Goal: Information Seeking & Learning: Learn about a topic

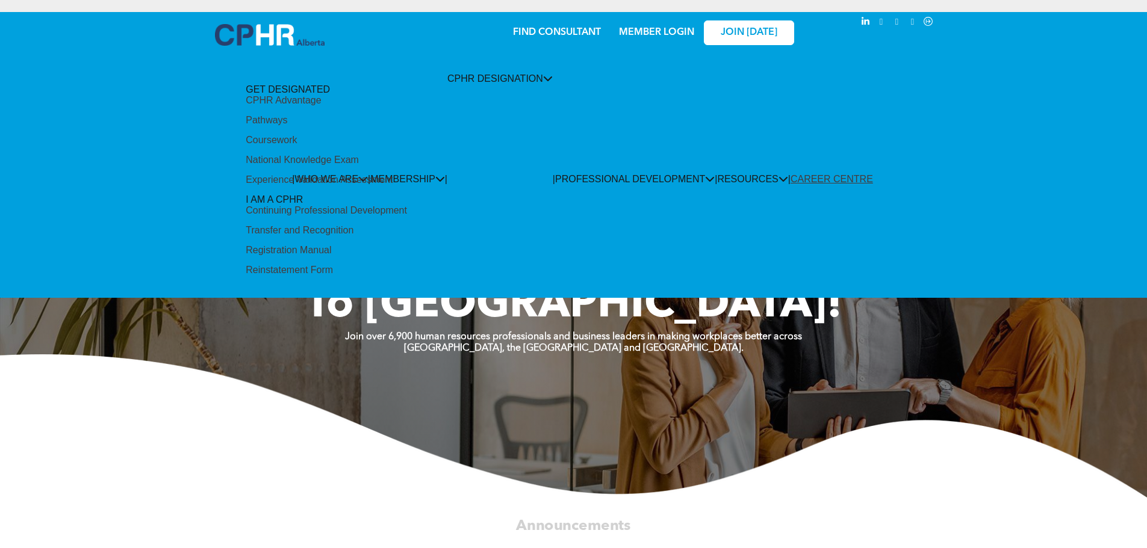
click at [287, 126] on div "Pathways" at bounding box center [267, 120] width 42 height 11
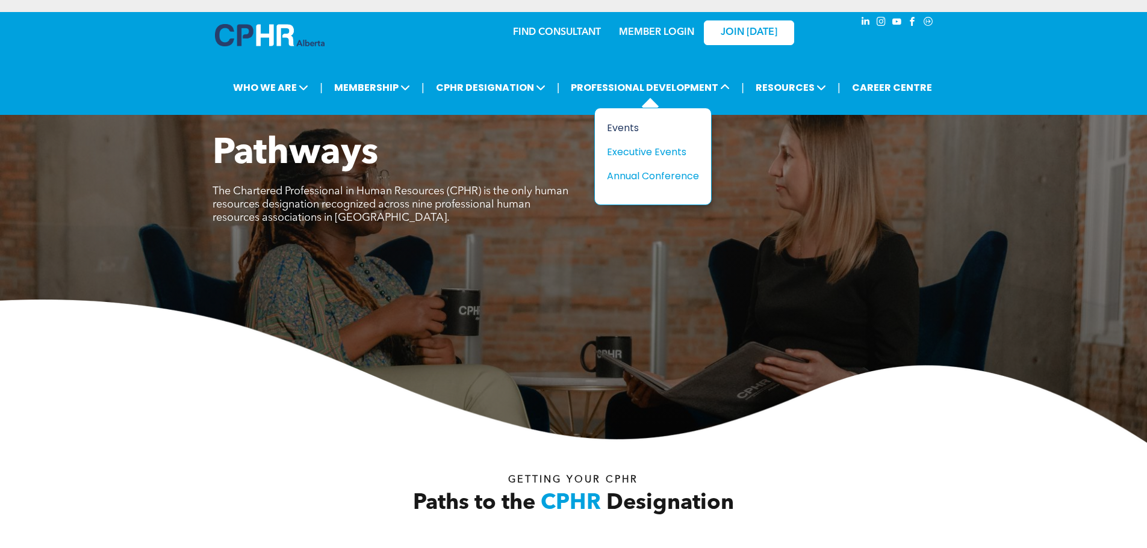
click at [616, 128] on div "Events" at bounding box center [648, 127] width 83 height 15
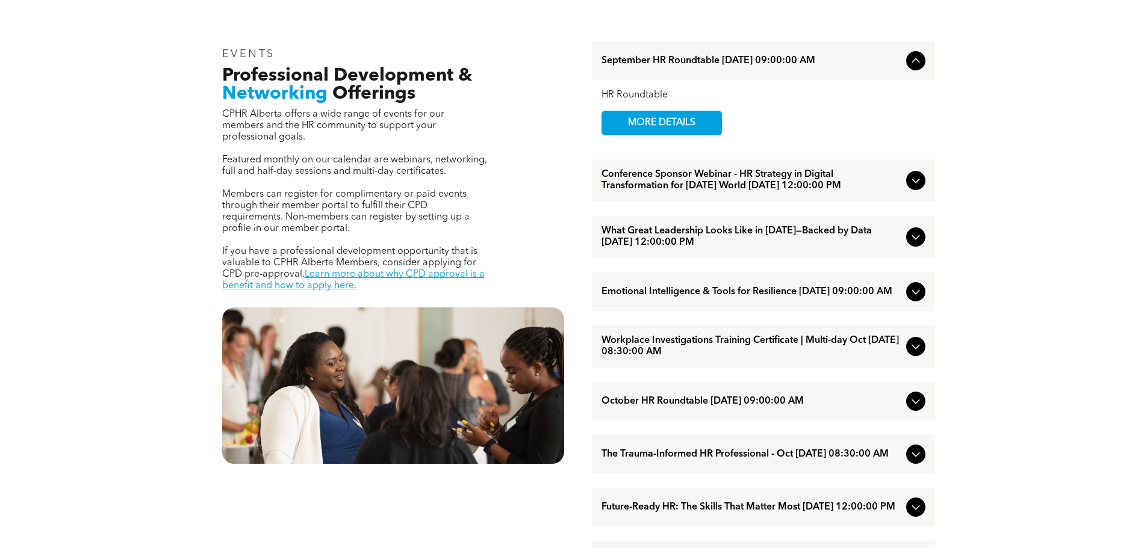
scroll to position [482, 0]
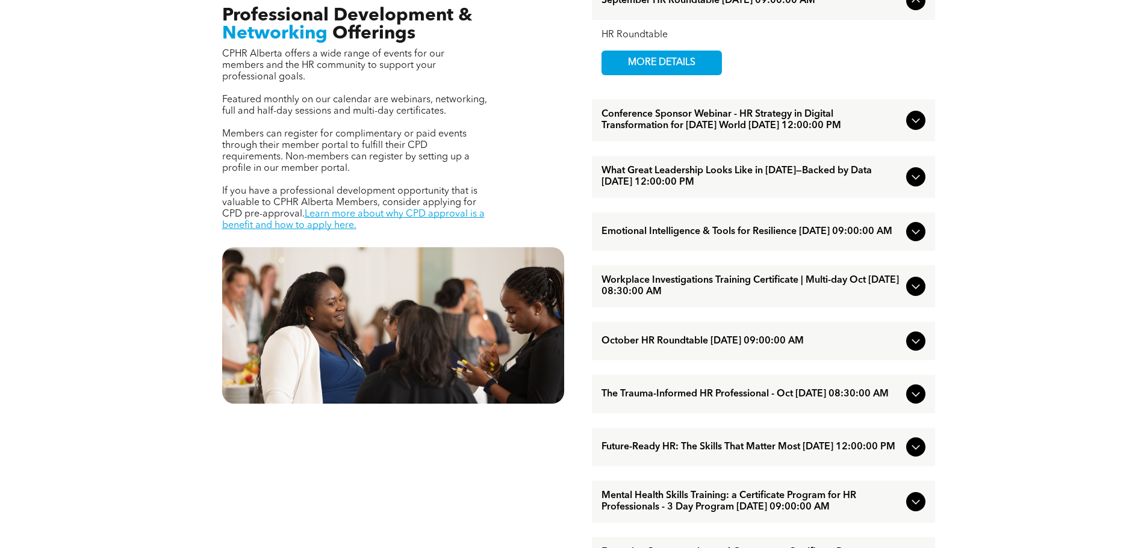
click at [926, 306] on div "Workplace Investigations Training Certificate | Multi-day Oct [DATE] 08:30:00 AM" at bounding box center [763, 286] width 343 height 42
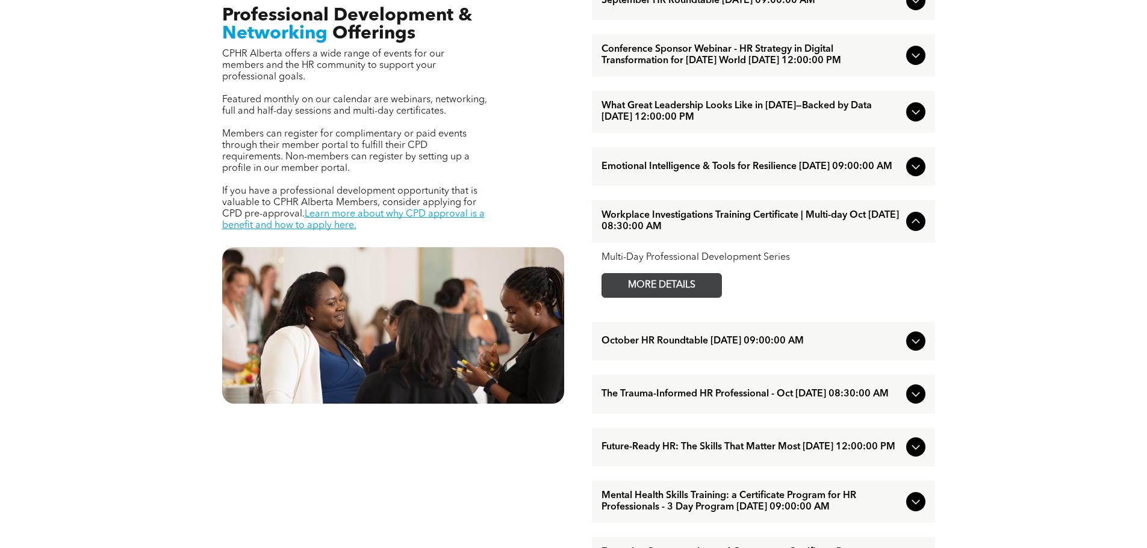
click at [671, 297] on span "MORE DETAILS" at bounding box center [661, 285] width 95 height 23
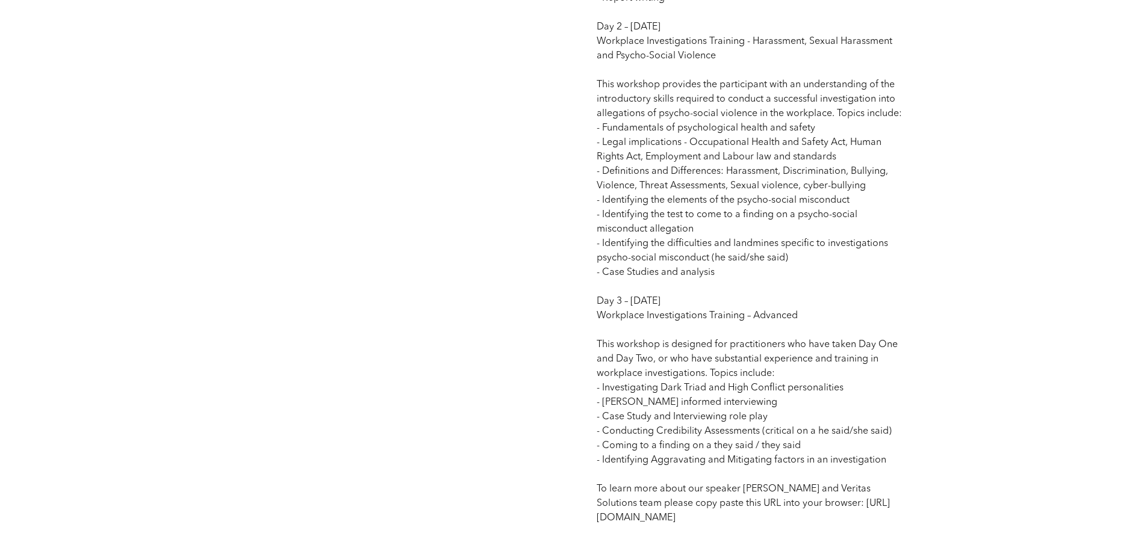
scroll to position [1384, 0]
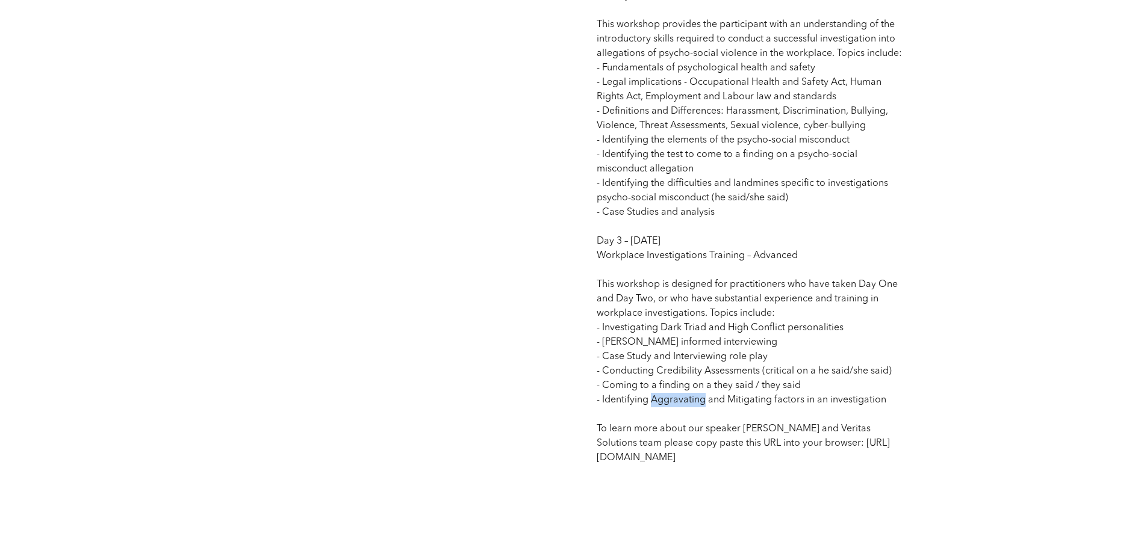
drag, startPoint x: 650, startPoint y: 417, endPoint x: 702, endPoint y: 418, distance: 52.4
copy span "Aggravating"
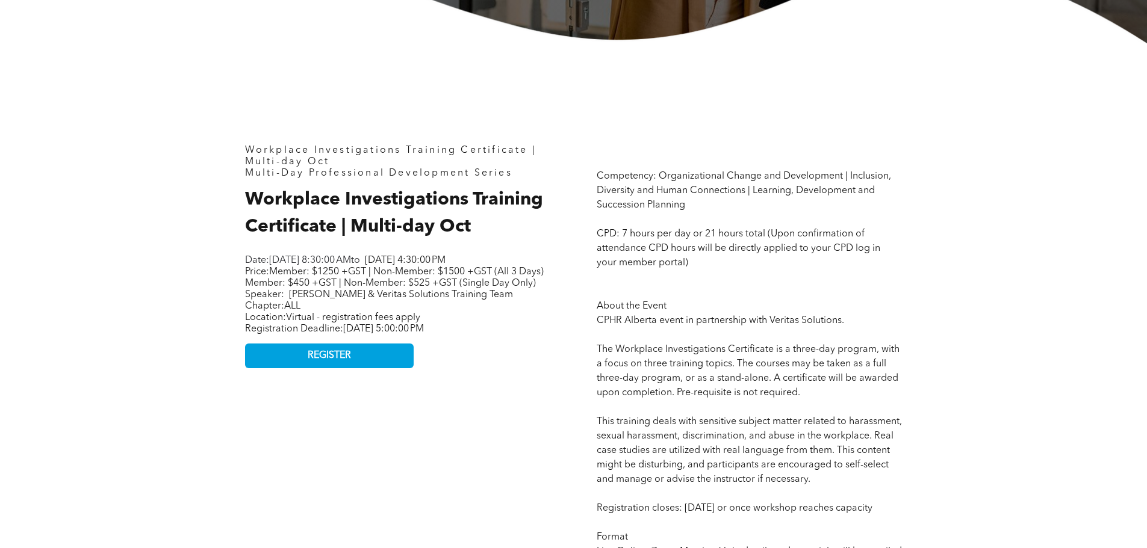
scroll to position [0, 0]
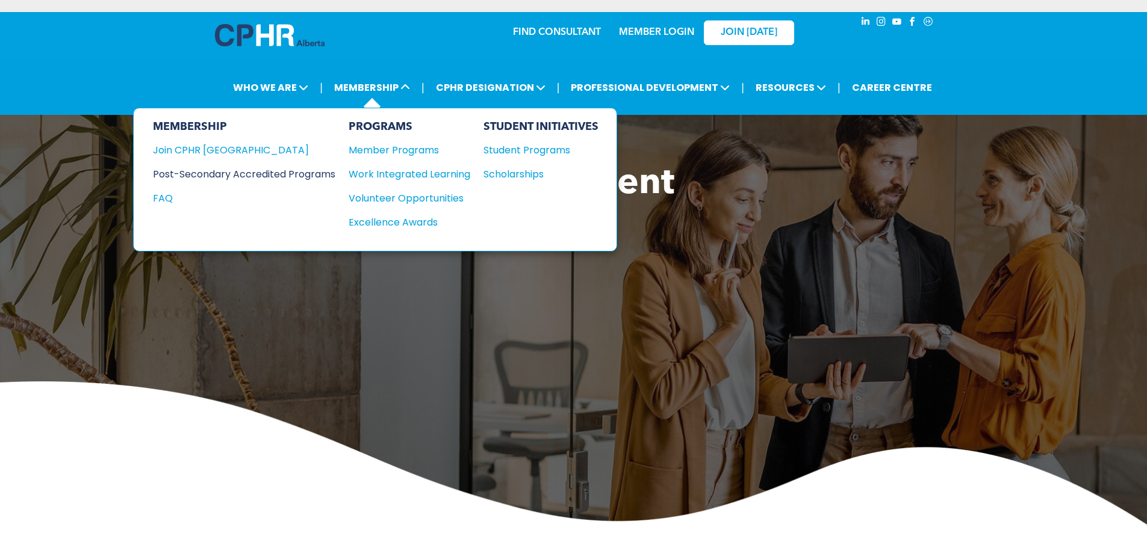
click at [277, 175] on div "Post-Secondary Accredited Programs" at bounding box center [235, 174] width 164 height 15
click at [202, 150] on div "Join CPHR [GEOGRAPHIC_DATA]" at bounding box center [235, 150] width 164 height 15
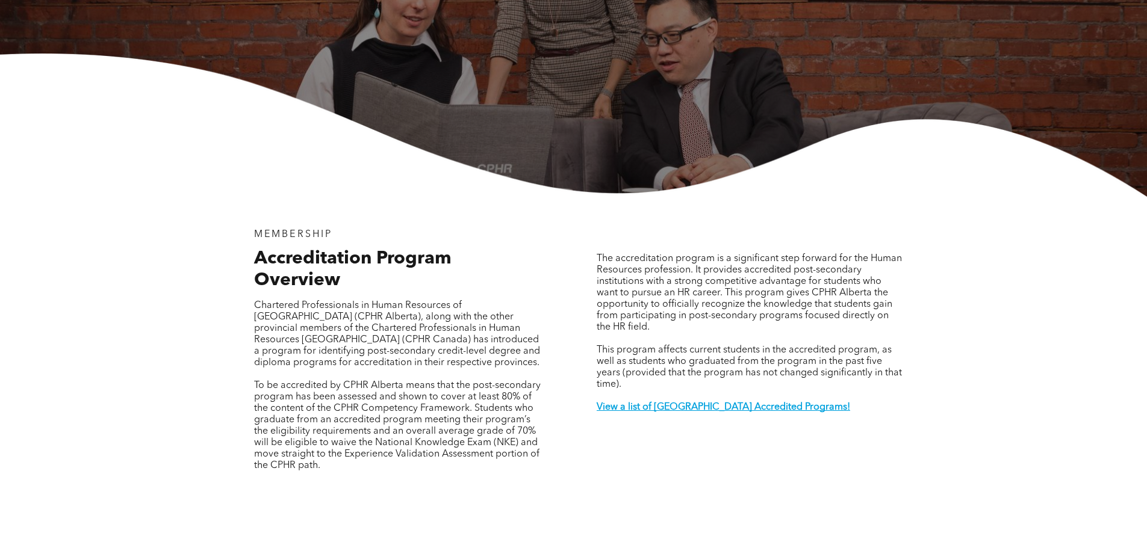
scroll to position [301, 0]
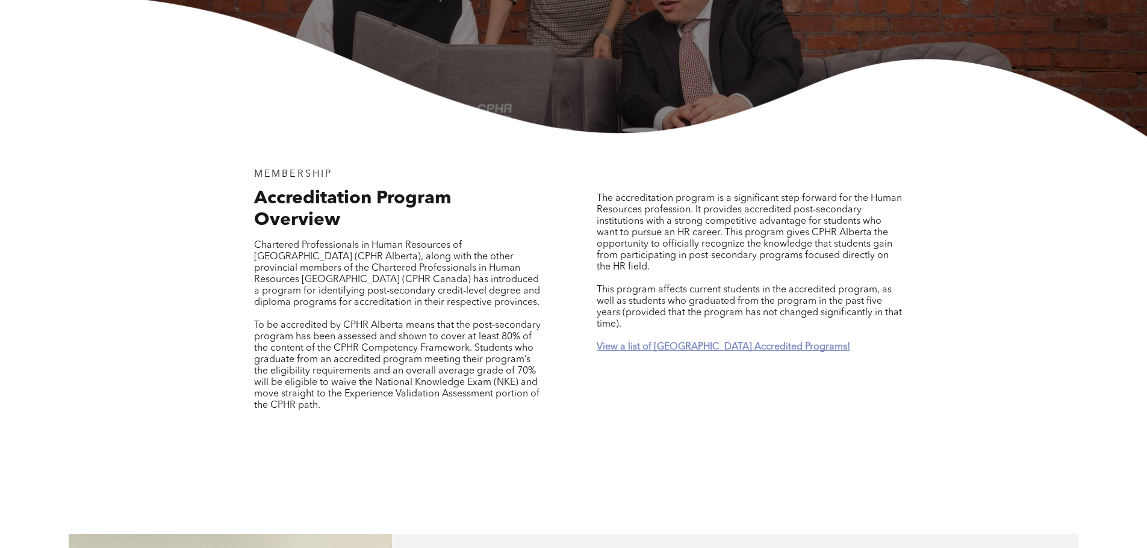
click at [721, 342] on strong "View a list of [GEOGRAPHIC_DATA] Accredited Programs!" at bounding box center [723, 347] width 253 height 10
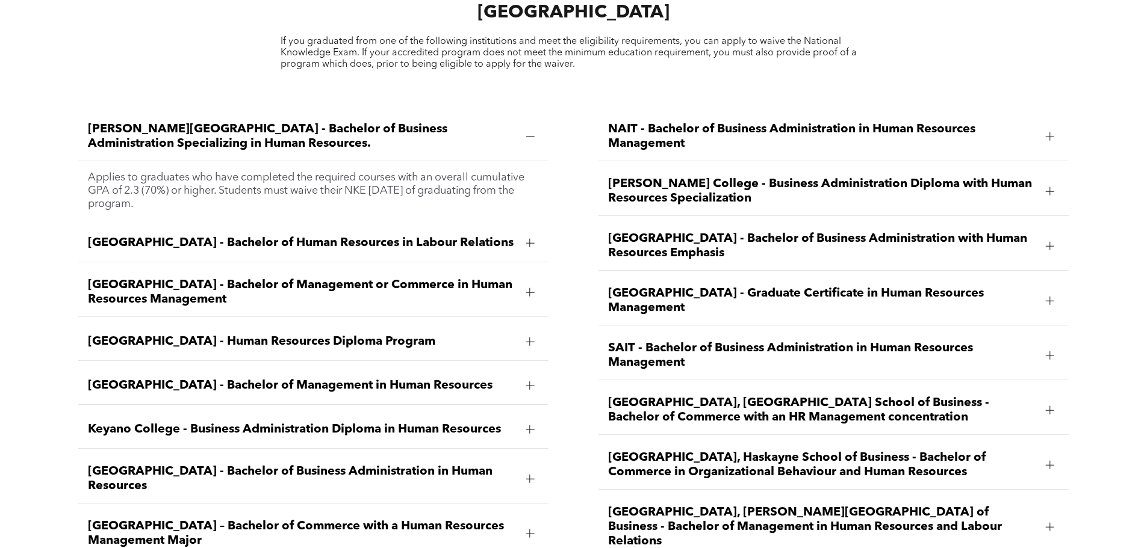
scroll to position [1897, 0]
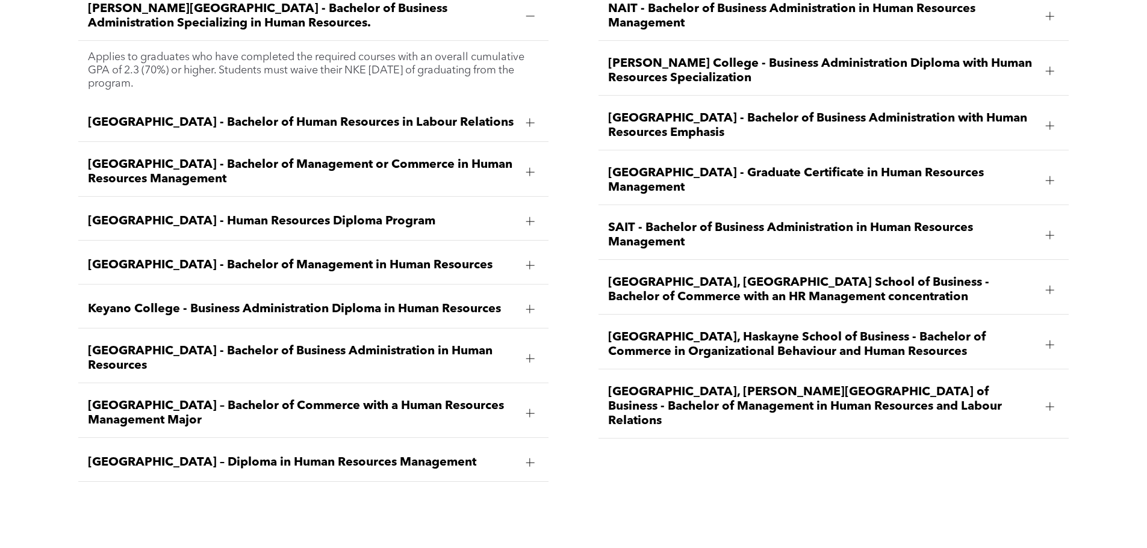
click at [694, 330] on span "University of Calgary, Haskayne School of Business - Bachelor of Commerce in Or…" at bounding box center [822, 344] width 428 height 29
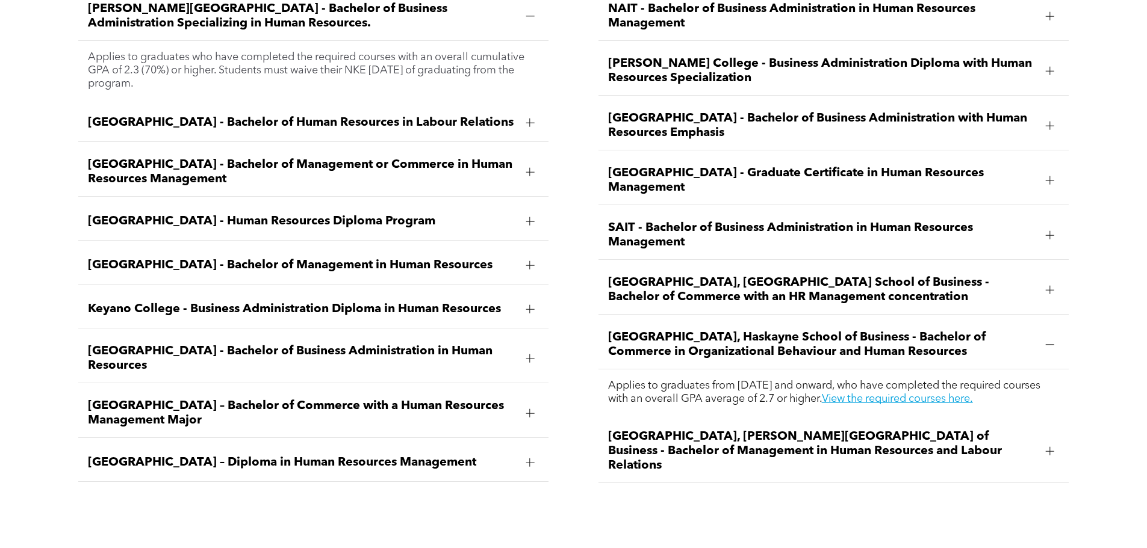
scroll to position [1235, 0]
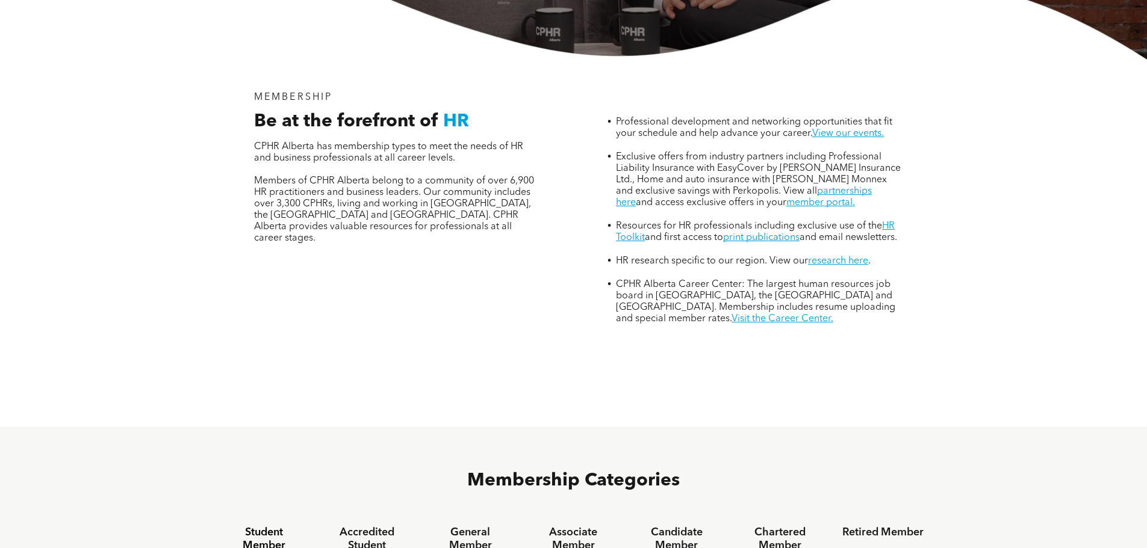
scroll to position [722, 0]
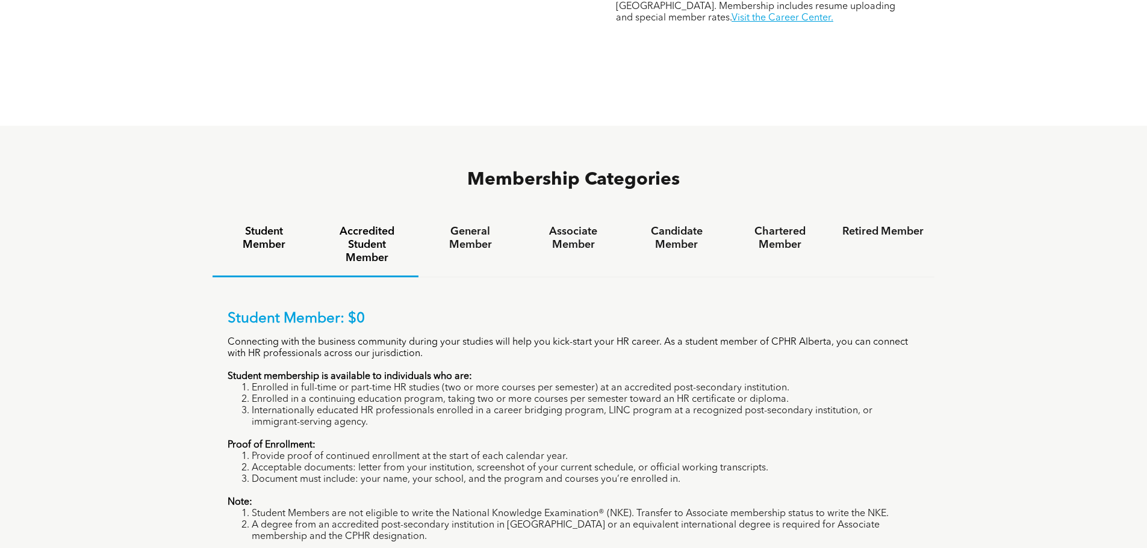
click at [367, 225] on h4 "Accredited Student Member" at bounding box center [366, 245] width 81 height 40
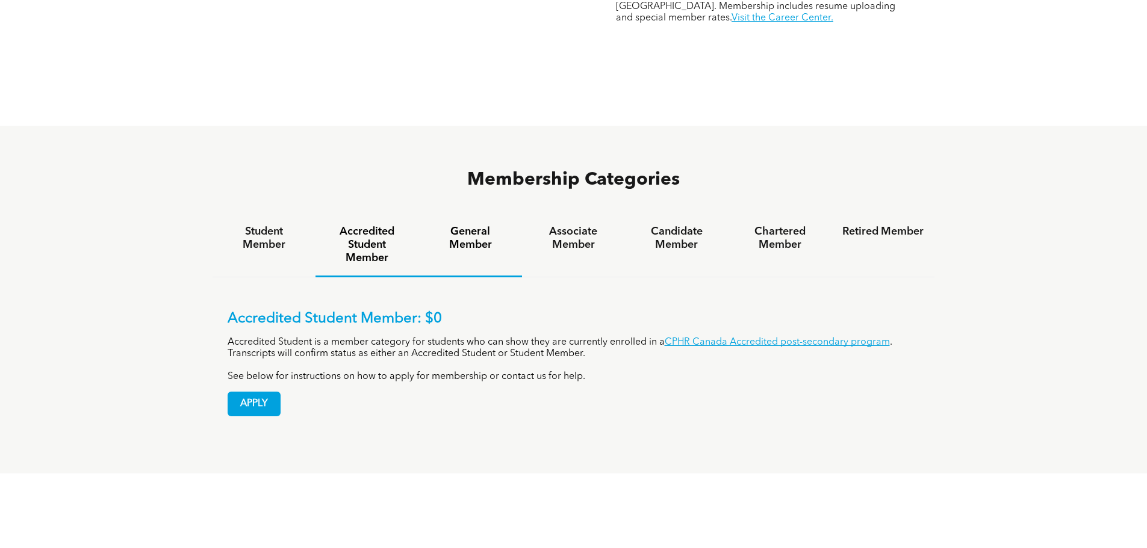
click at [476, 225] on h4 "General Member" at bounding box center [469, 238] width 81 height 26
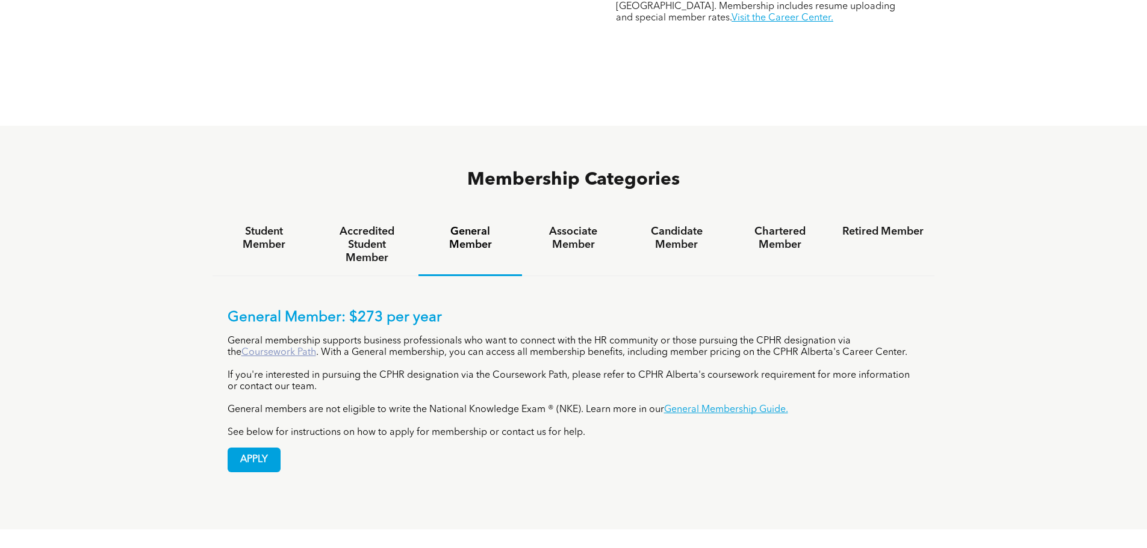
click at [249, 348] on link "Coursework Path" at bounding box center [278, 353] width 75 height 10
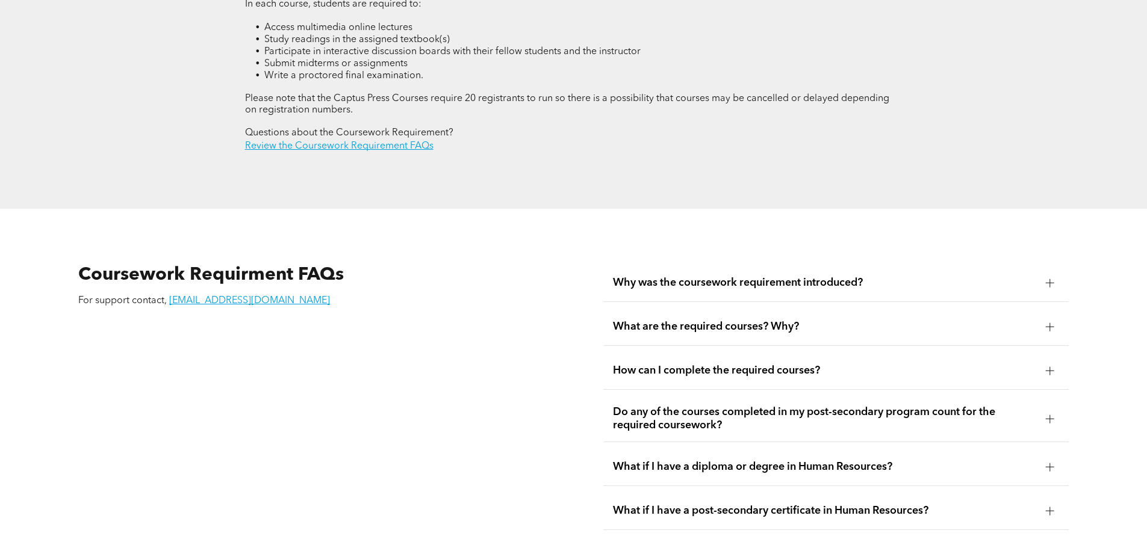
scroll to position [2287, 0]
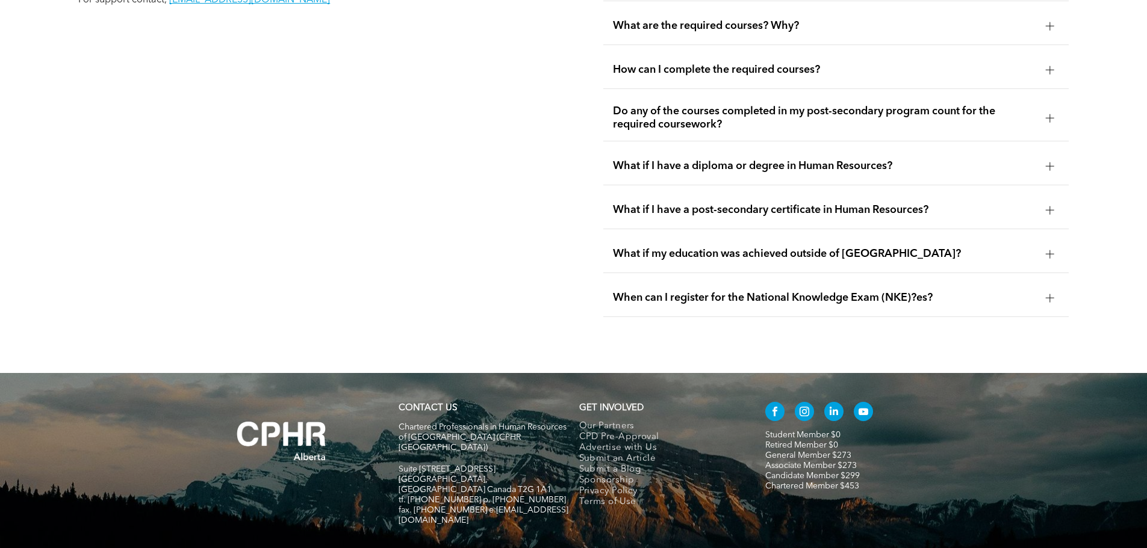
click at [790, 291] on span "When can I register for the National Knowledge Exam (NKE)?es?" at bounding box center [824, 297] width 423 height 13
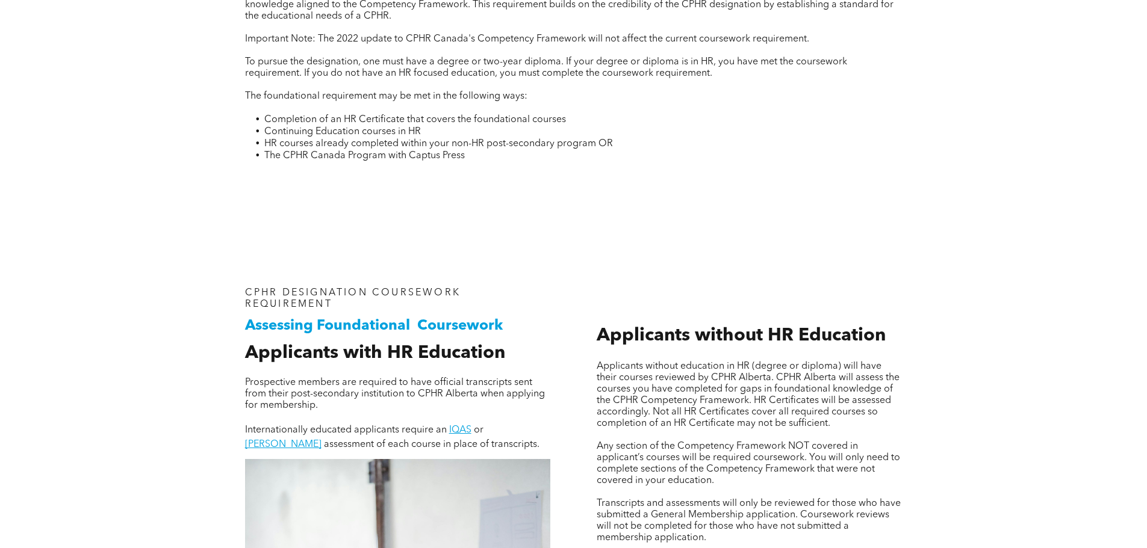
scroll to position [0, 0]
